Goal: Navigation & Orientation: Find specific page/section

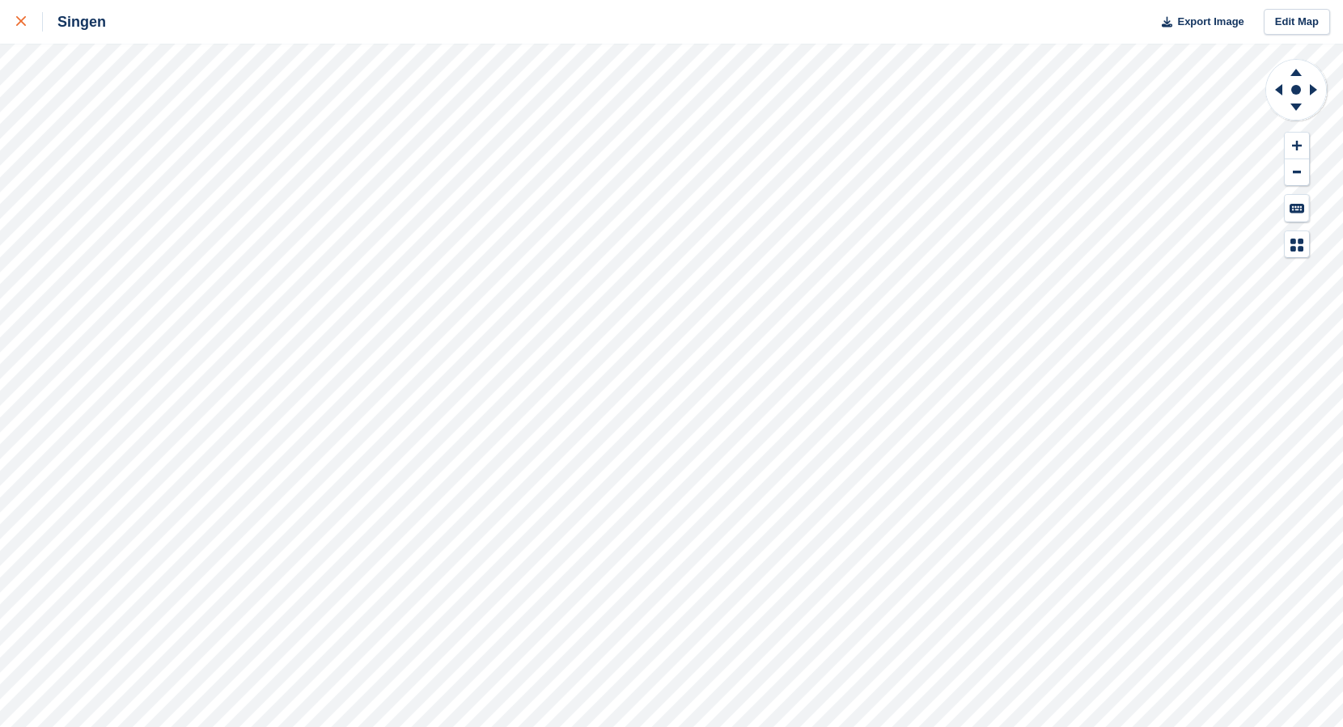
click at [27, 22] on div at bounding box center [29, 21] width 27 height 19
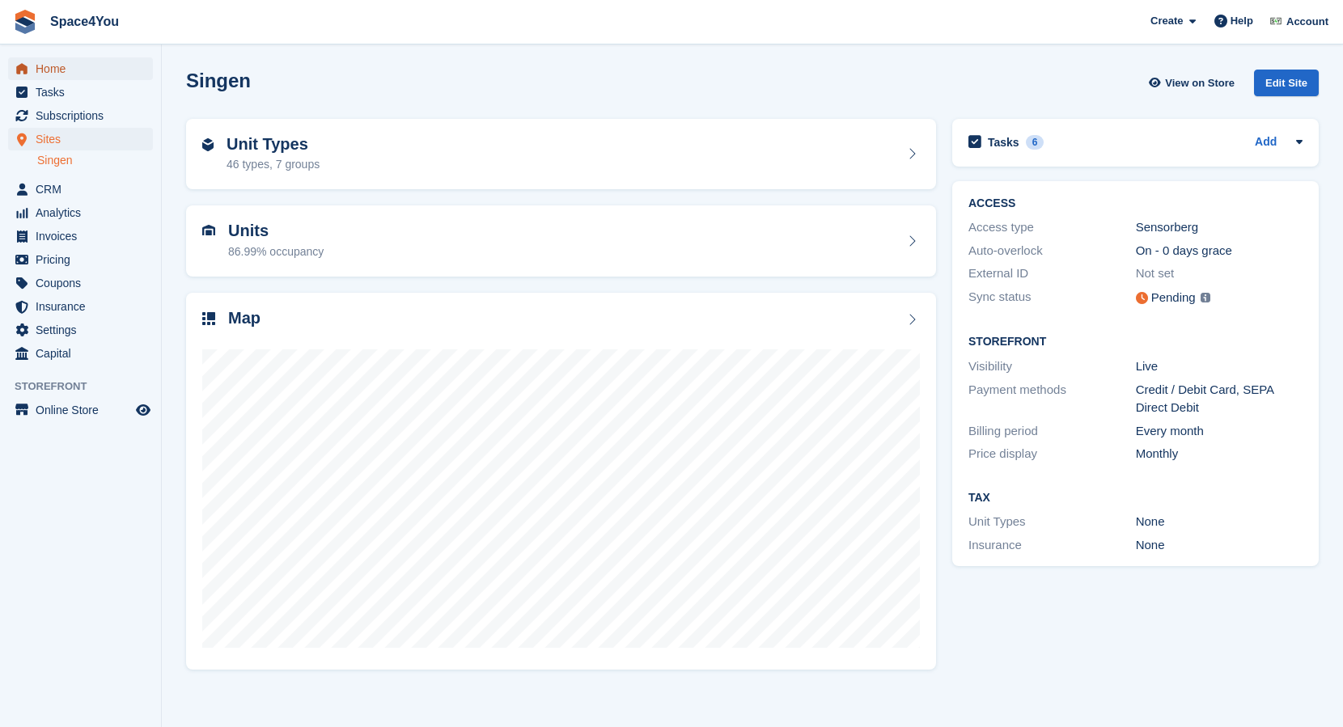
click at [57, 61] on span "Home" at bounding box center [84, 68] width 97 height 23
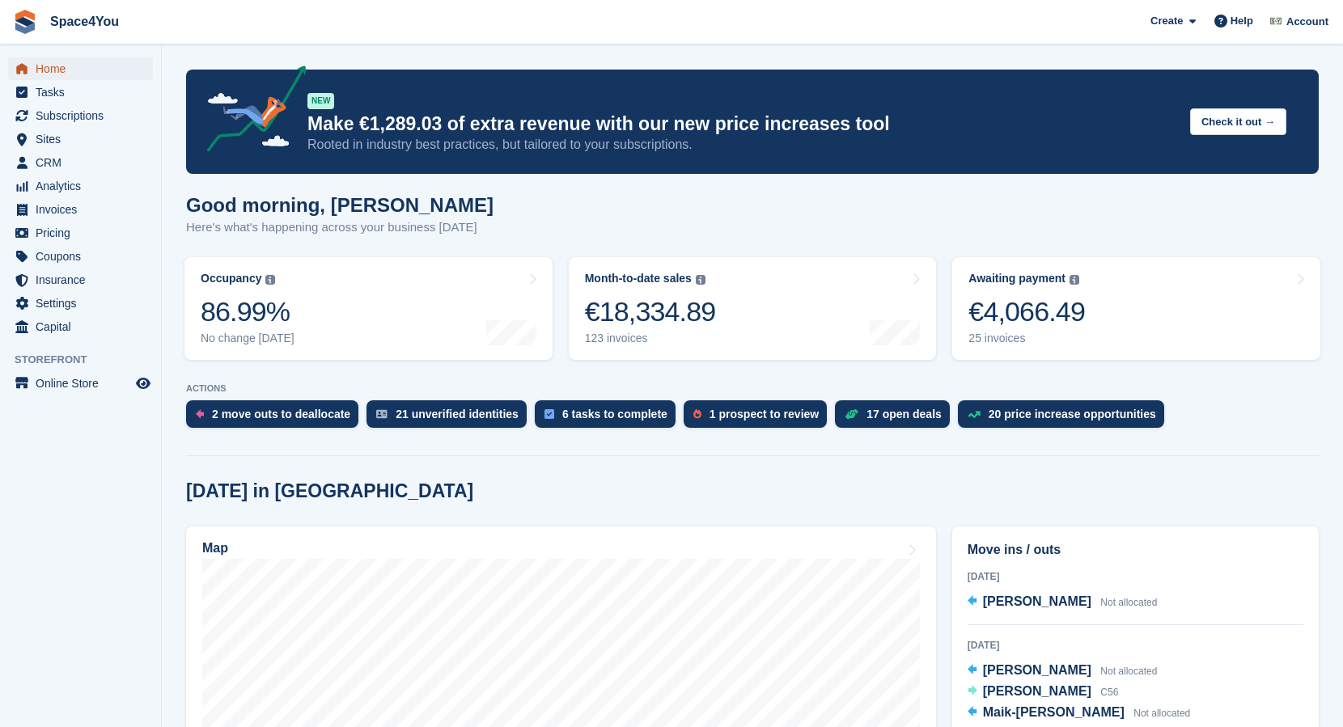
click at [54, 69] on span "Home" at bounding box center [84, 68] width 97 height 23
